Goal: Information Seeking & Learning: Learn about a topic

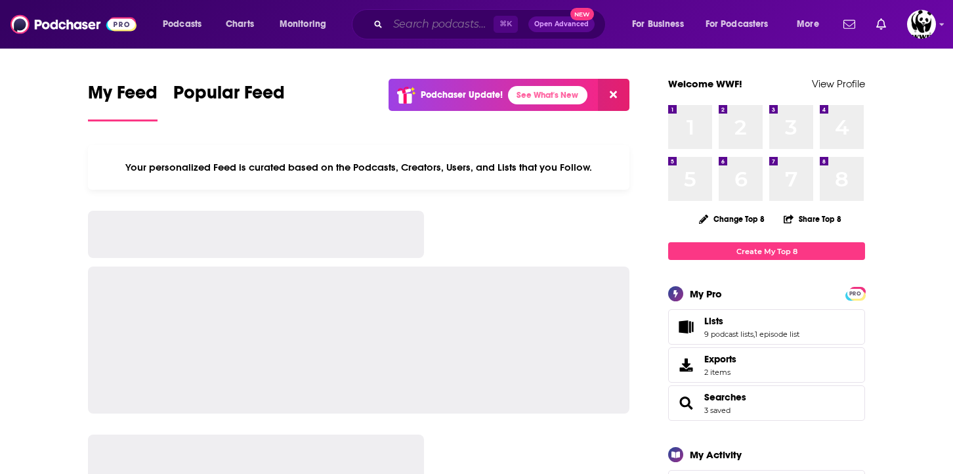
click at [436, 24] on input "Search podcasts, credits, & more..." at bounding box center [441, 24] width 106 height 21
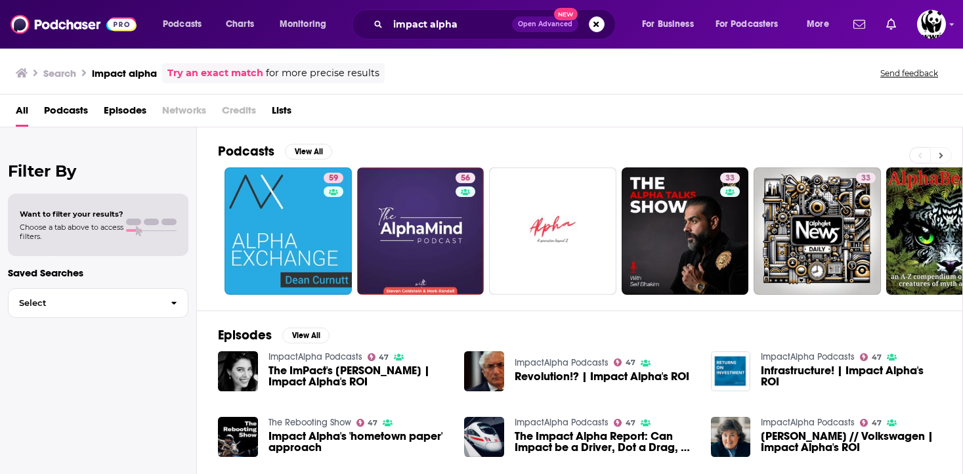
click at [940, 156] on icon at bounding box center [941, 155] width 5 height 9
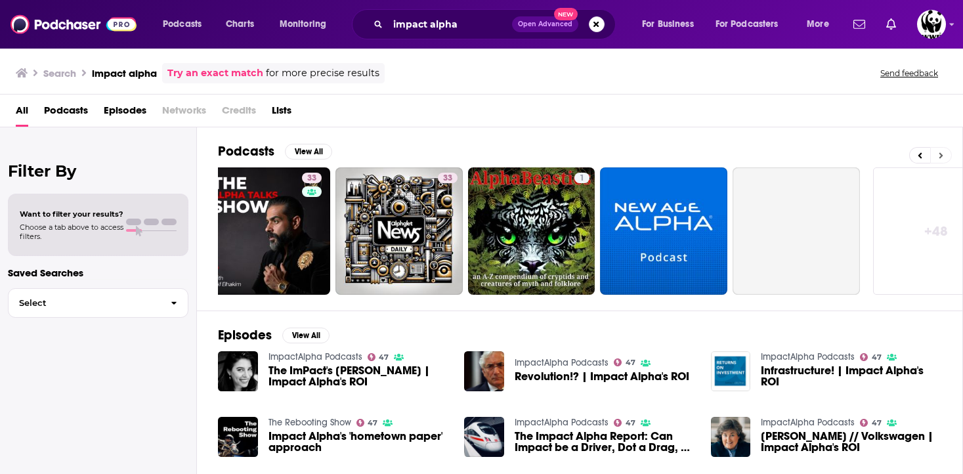
scroll to position [0, 461]
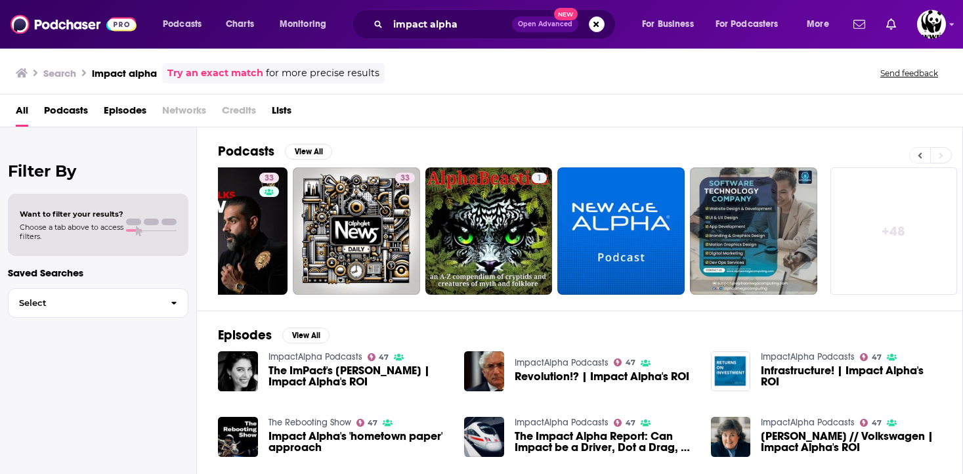
click at [920, 154] on icon at bounding box center [920, 155] width 4 height 6
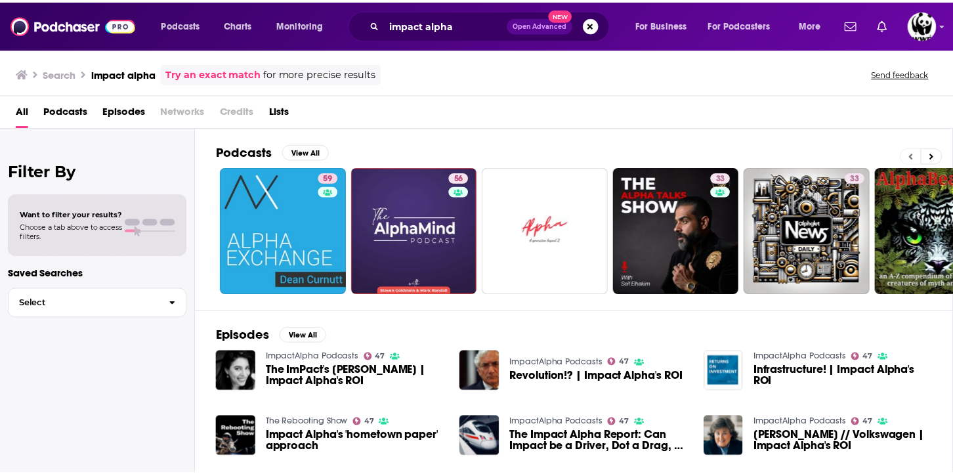
scroll to position [0, 0]
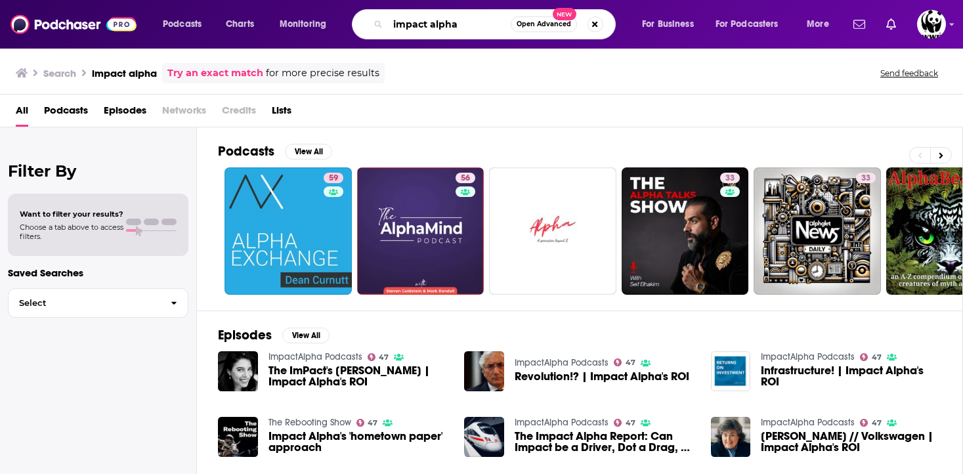
drag, startPoint x: 475, startPoint y: 24, endPoint x: 355, endPoint y: 29, distance: 120.2
click at [355, 29] on div "impact alpha Open Advanced New" at bounding box center [484, 24] width 264 height 30
type input "this week in impact"
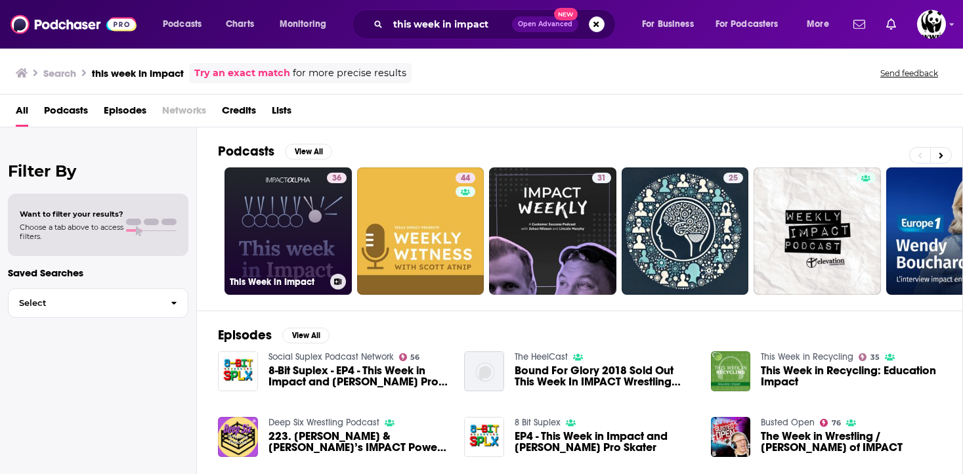
click at [297, 225] on link "36 This Week in Impact" at bounding box center [287, 230] width 127 height 127
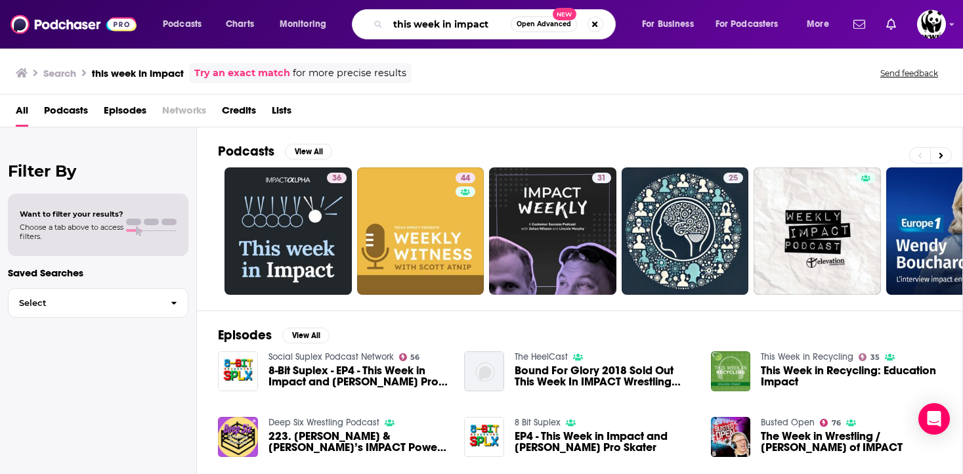
drag, startPoint x: 498, startPoint y: 23, endPoint x: 345, endPoint y: 21, distance: 152.9
click at [342, 29] on div "Podcasts Charts Monitoring this week in impact Open Advanced New For Business F…" at bounding box center [498, 24] width 688 height 30
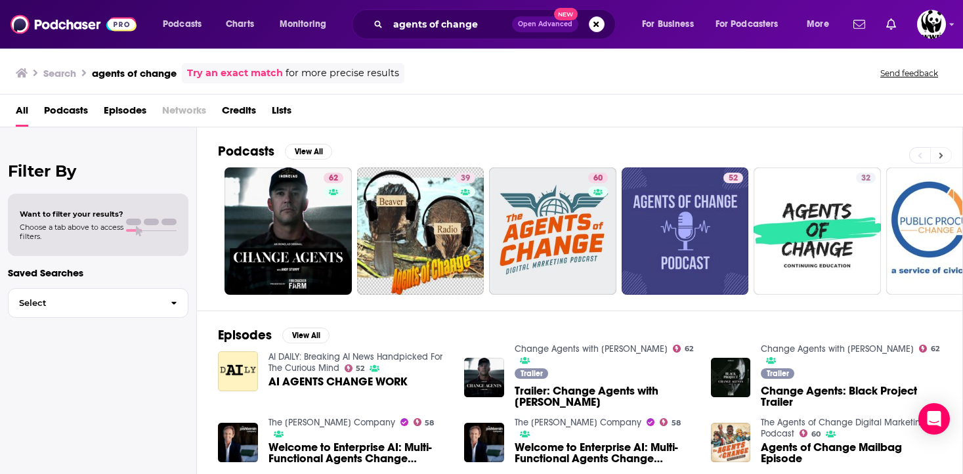
click at [943, 155] on icon at bounding box center [941, 155] width 4 height 6
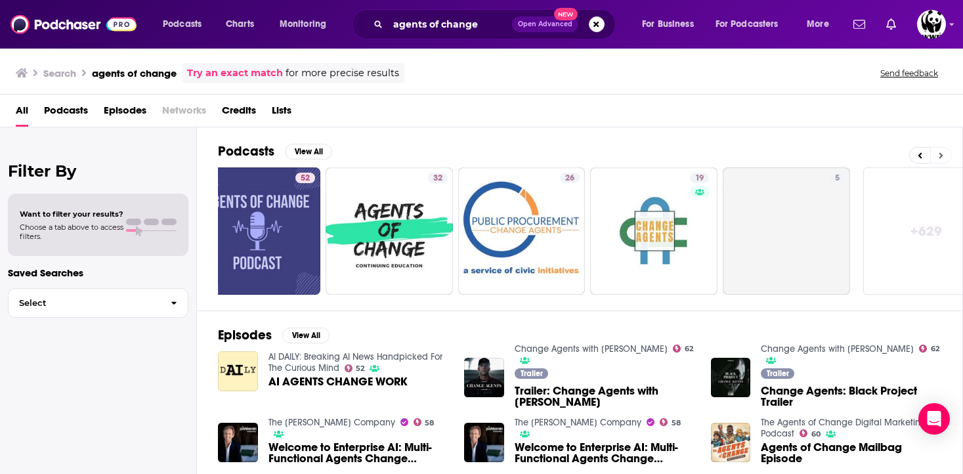
scroll to position [0, 461]
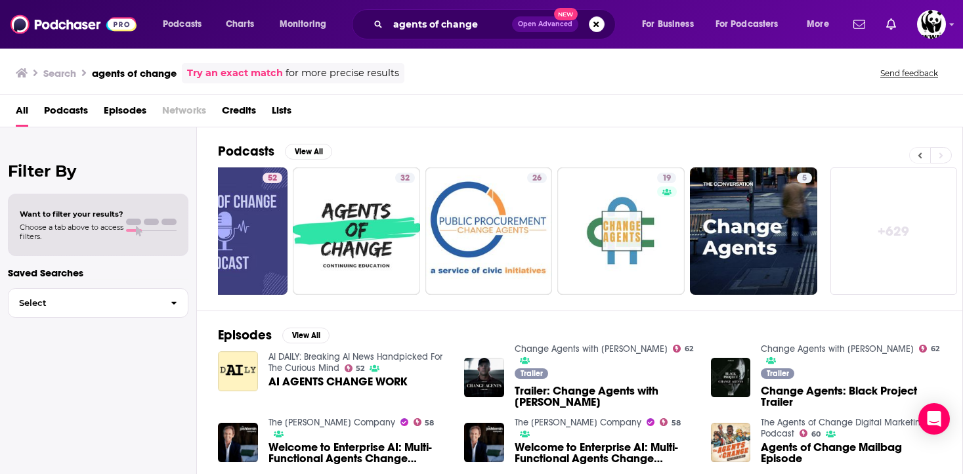
click at [918, 153] on icon at bounding box center [920, 155] width 5 height 9
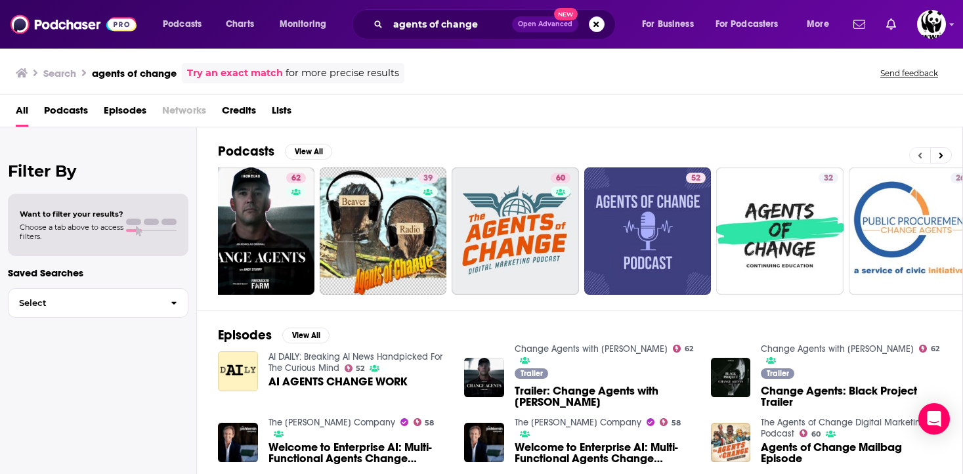
scroll to position [0, 0]
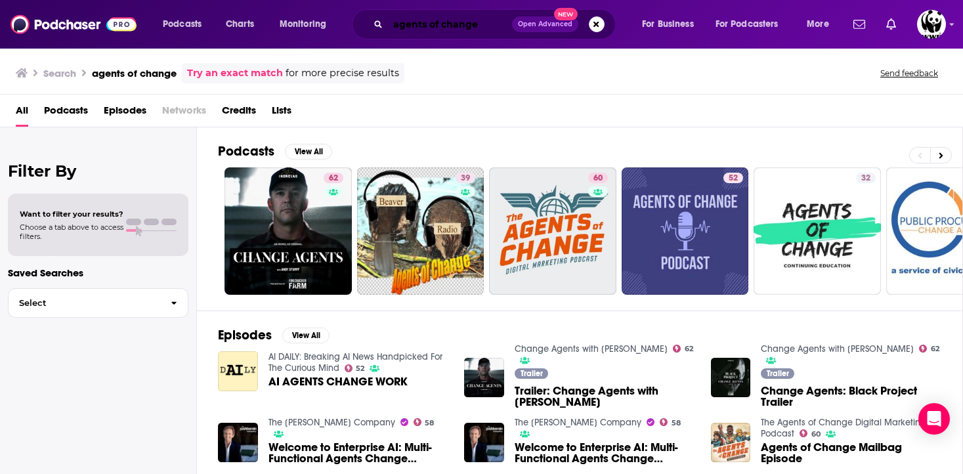
click at [481, 26] on input "agents of change" at bounding box center [450, 24] width 124 height 21
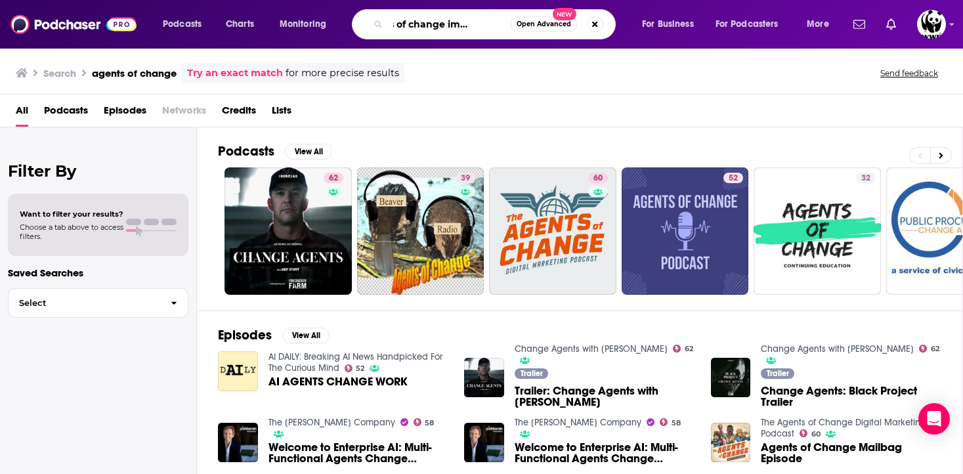
scroll to position [0, 39]
type input "agents of change impact alpha"
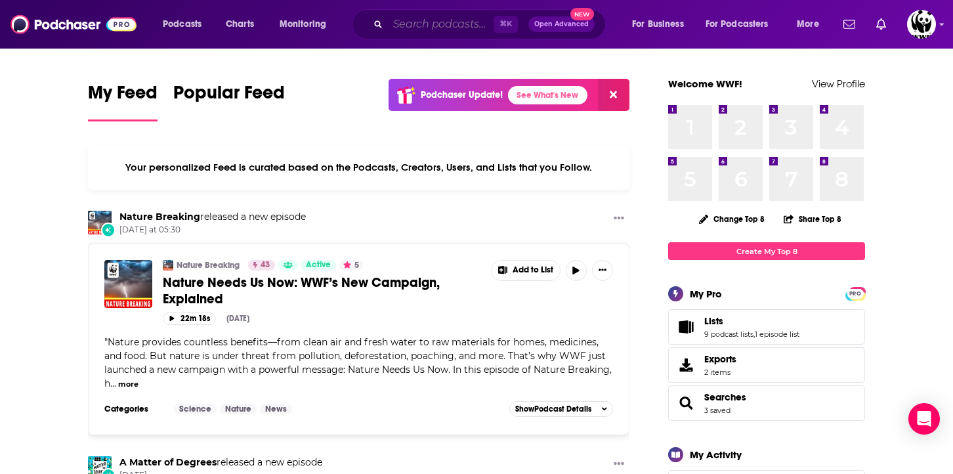
click at [461, 18] on input "Search podcasts, credits, & more..." at bounding box center [441, 24] width 106 height 21
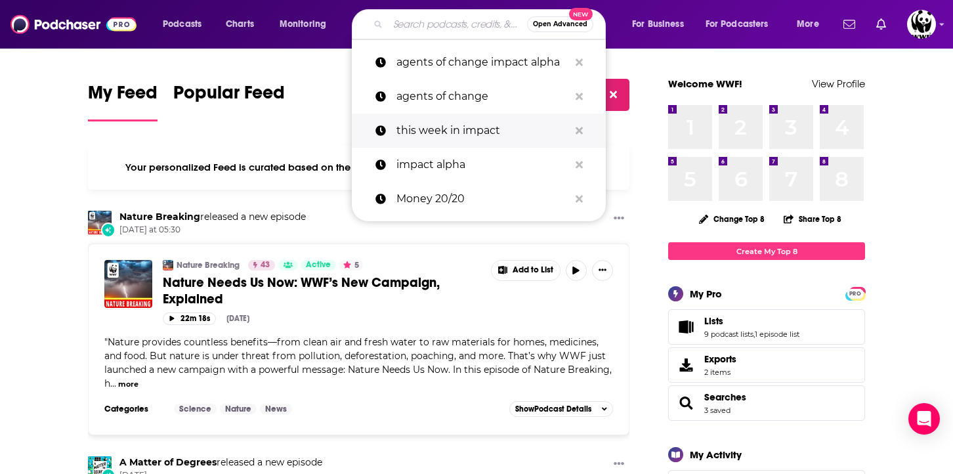
click at [475, 130] on p "this week in impact" at bounding box center [482, 131] width 173 height 34
type input "this week in impact"
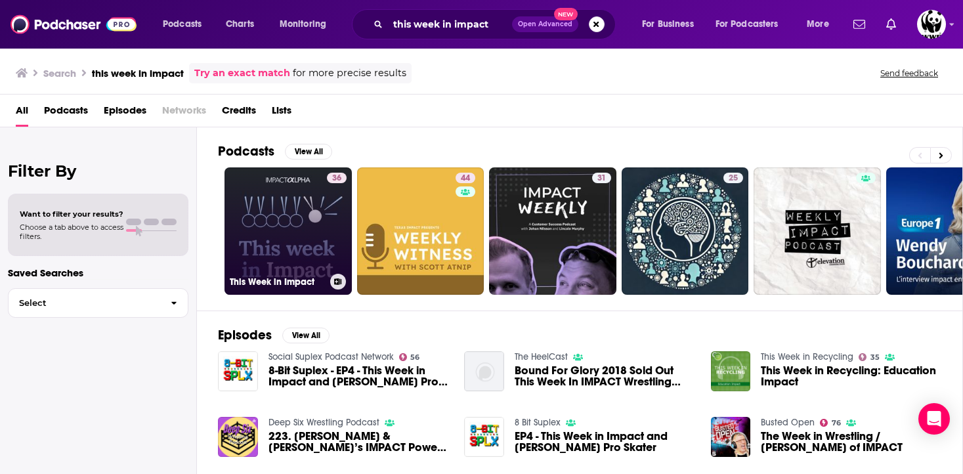
click at [295, 244] on link "36 This Week in Impact" at bounding box center [287, 230] width 127 height 127
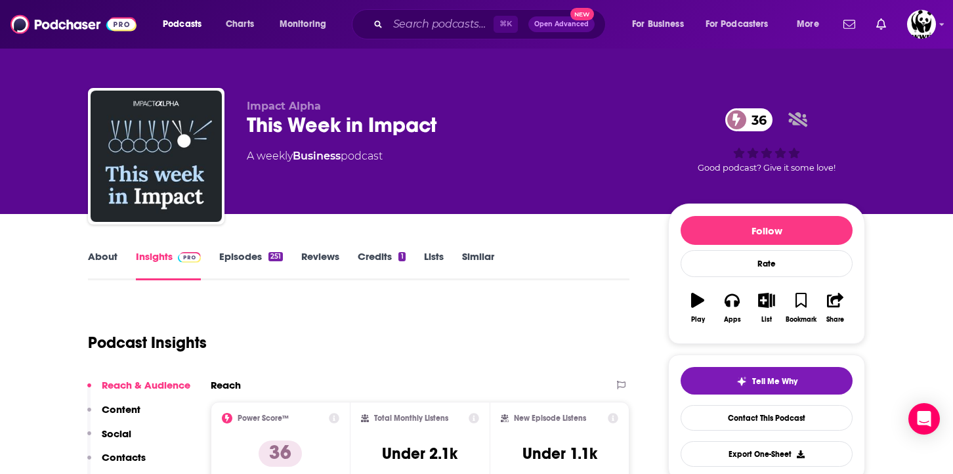
click at [255, 255] on link "Episodes 251" at bounding box center [251, 265] width 64 height 30
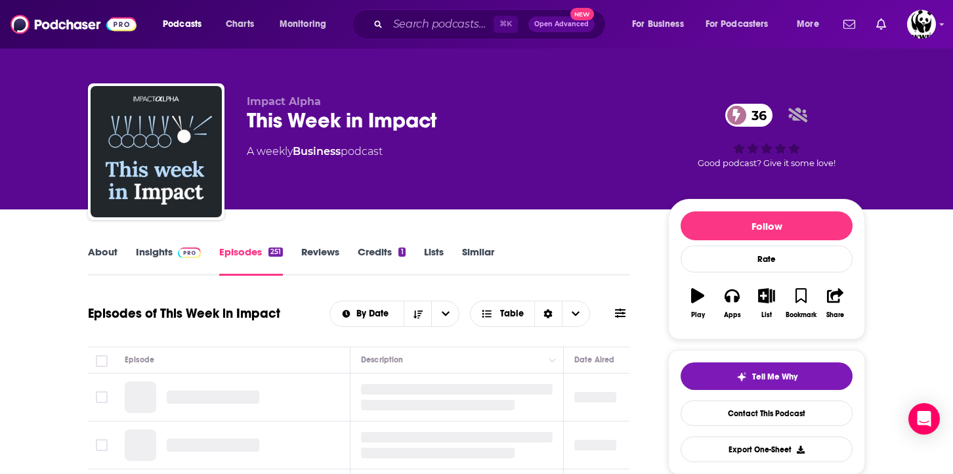
scroll to position [186, 0]
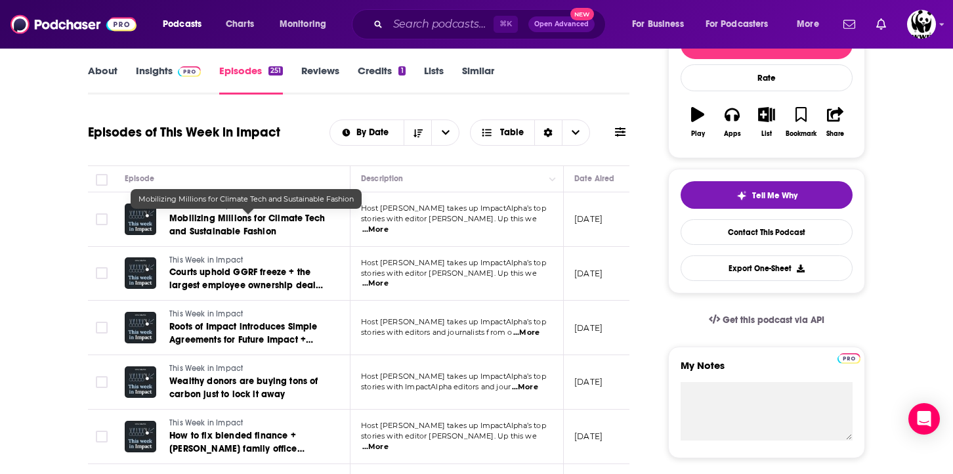
click at [240, 221] on span "Mobilizing Millions for Climate Tech and Sustainable Fashion" at bounding box center [247, 225] width 156 height 24
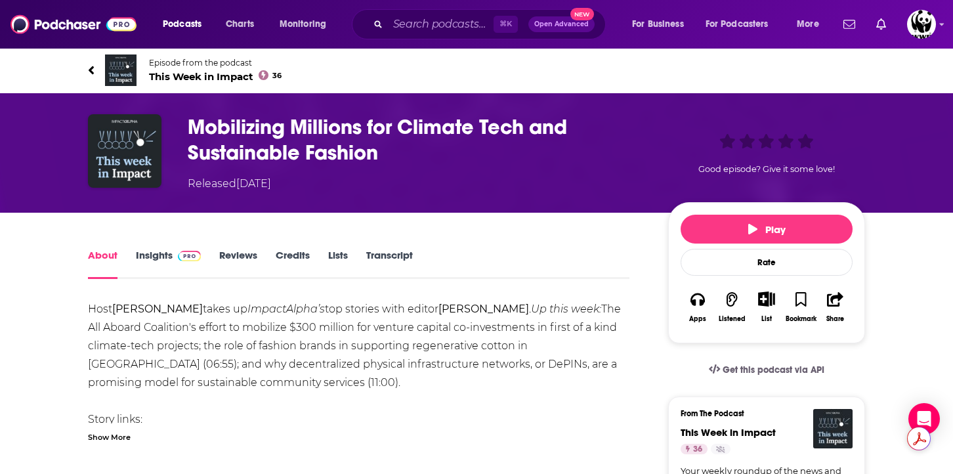
click at [137, 310] on strong "[PERSON_NAME]" at bounding box center [157, 309] width 91 height 12
click at [165, 312] on strong "[PERSON_NAME]" at bounding box center [157, 309] width 91 height 12
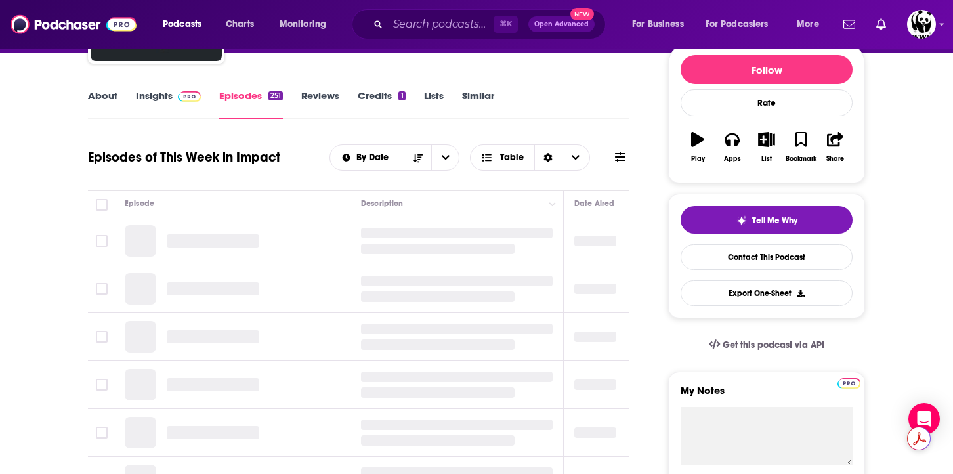
scroll to position [161, 0]
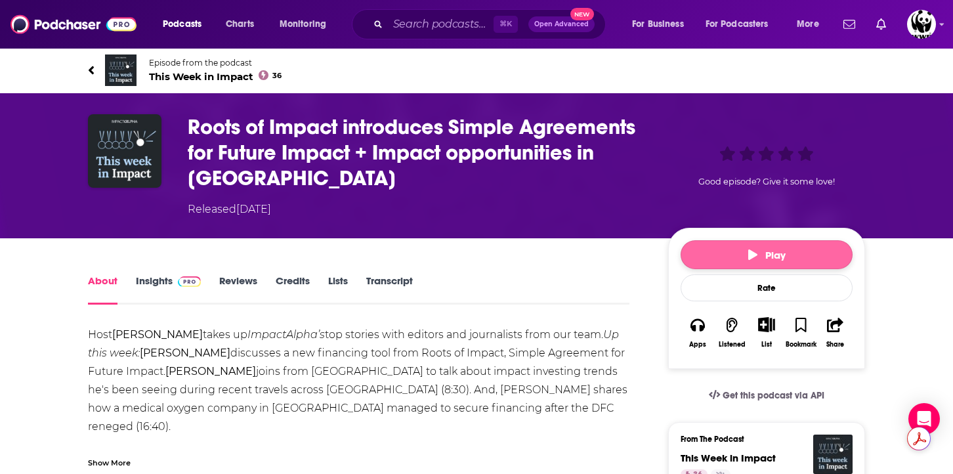
click at [756, 249] on icon "button" at bounding box center [752, 254] width 9 height 11
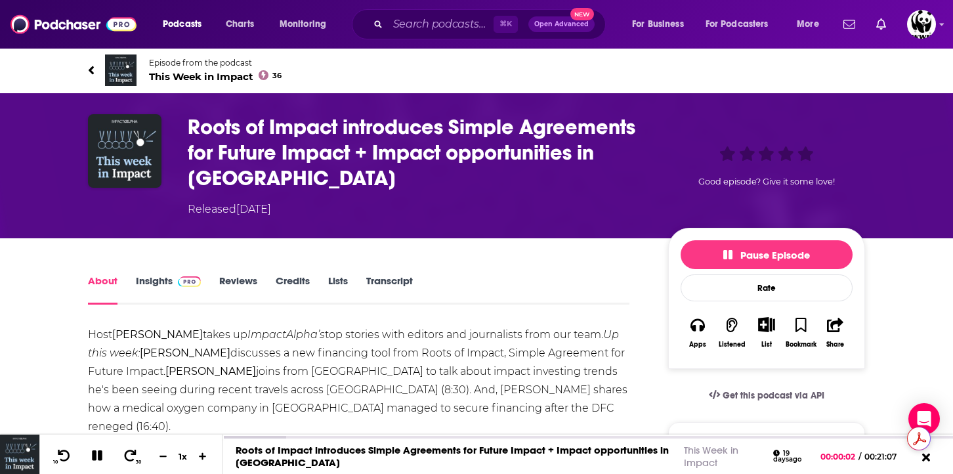
click at [320, 364] on div "Host Brian Walsh takes up ImpactAlpha’s top stories with editors and journalist…" at bounding box center [358, 418] width 541 height 184
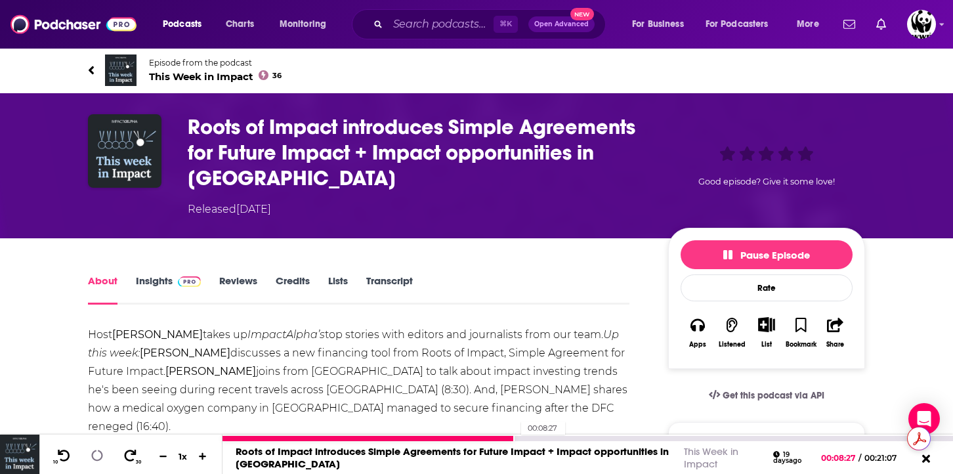
click at [515, 440] on div "00:08:27" at bounding box center [588, 438] width 731 height 5
click at [57, 456] on icon at bounding box center [64, 455] width 16 height 13
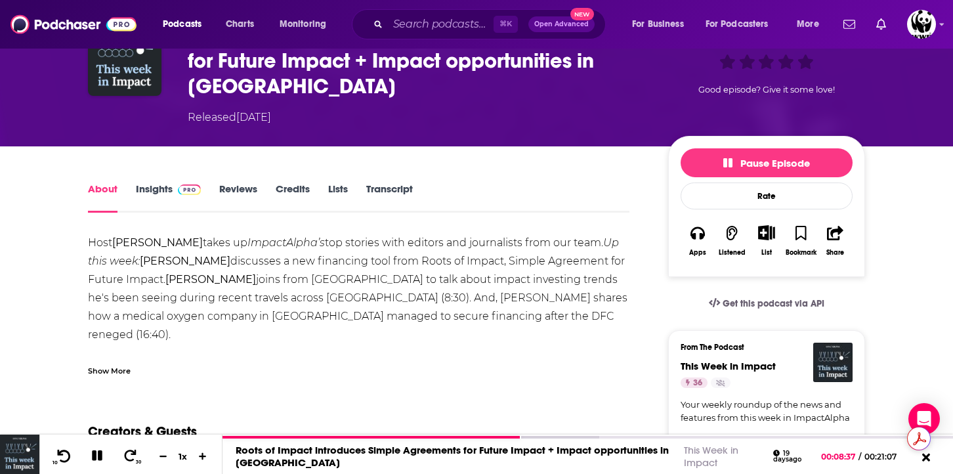
scroll to position [105, 0]
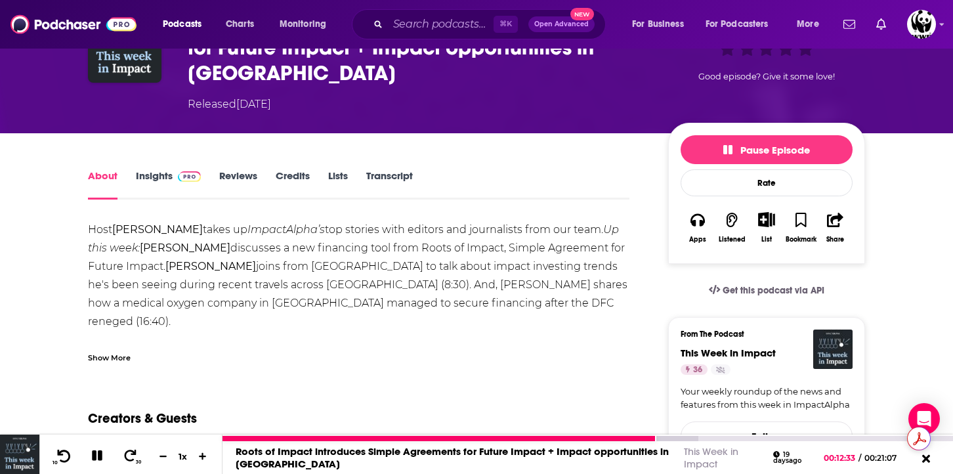
click at [59, 457] on icon at bounding box center [64, 455] width 16 height 13
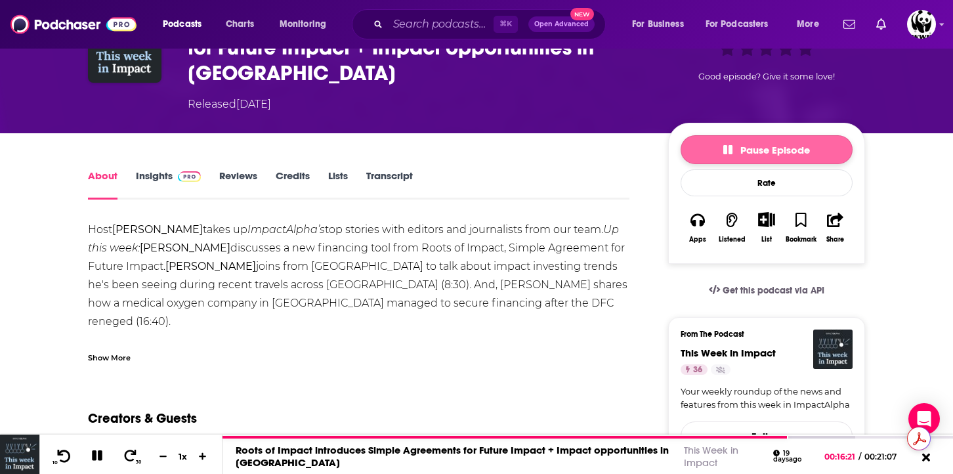
click at [745, 135] on button "Pause Episode" at bounding box center [767, 149] width 172 height 29
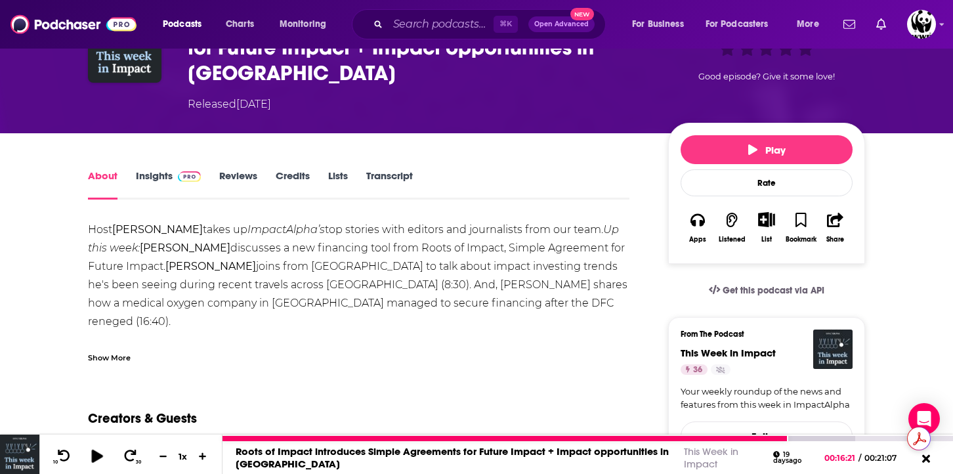
click at [98, 459] on icon at bounding box center [97, 455] width 16 height 13
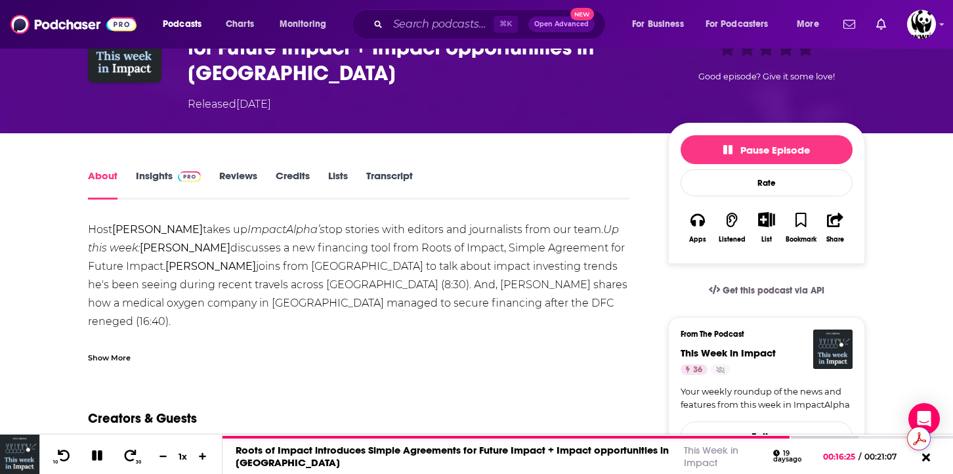
click at [107, 350] on div "Show More" at bounding box center [109, 356] width 43 height 12
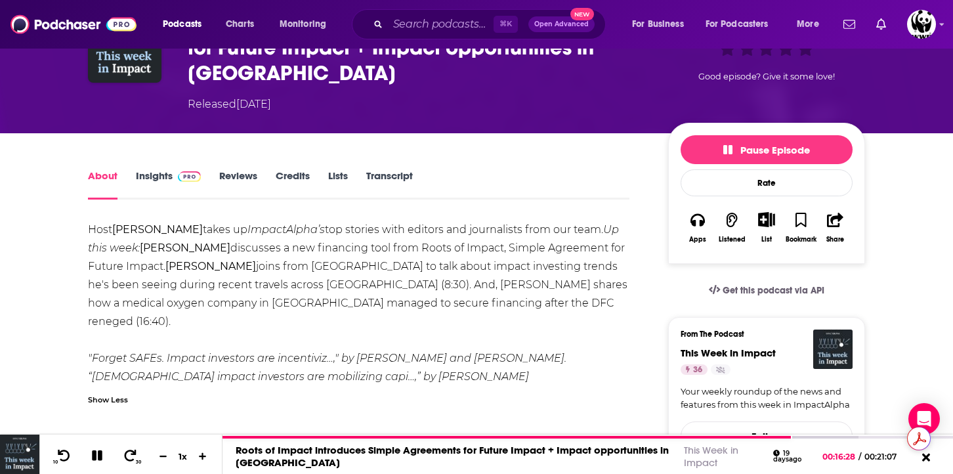
click at [221, 370] on em "Peruvian impact investors are mobilizing capi…" at bounding box center [253, 376] width 323 height 12
